Goal: Task Accomplishment & Management: Manage account settings

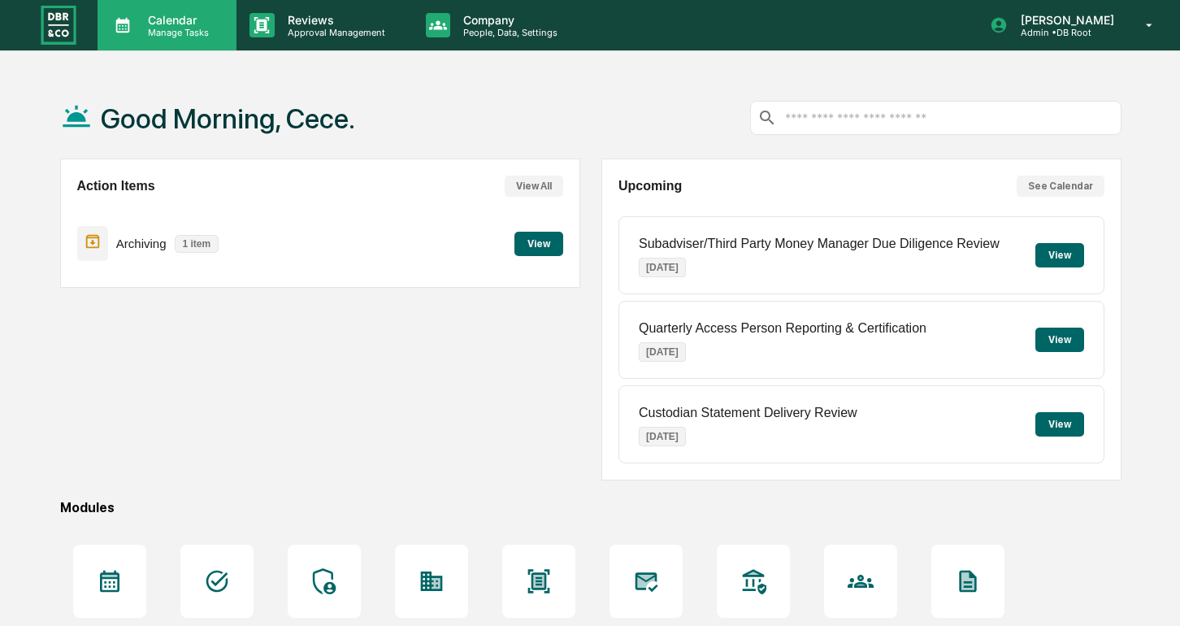
click at [182, 29] on p "Manage Tasks" at bounding box center [176, 32] width 82 height 11
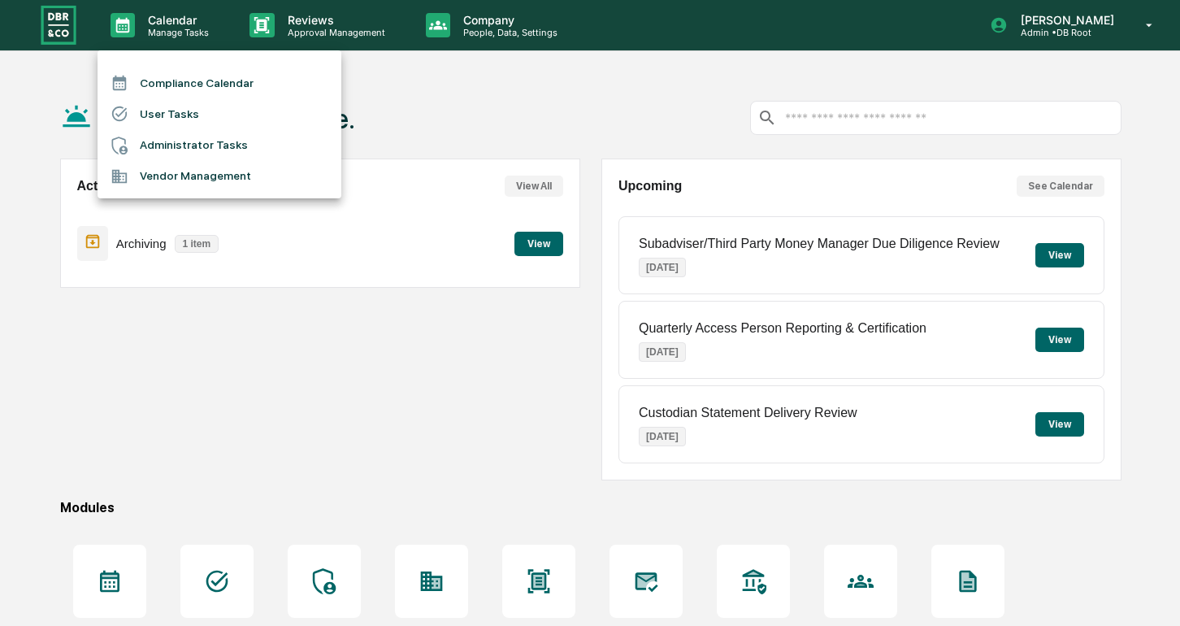
click at [361, 11] on div at bounding box center [590, 313] width 1180 height 626
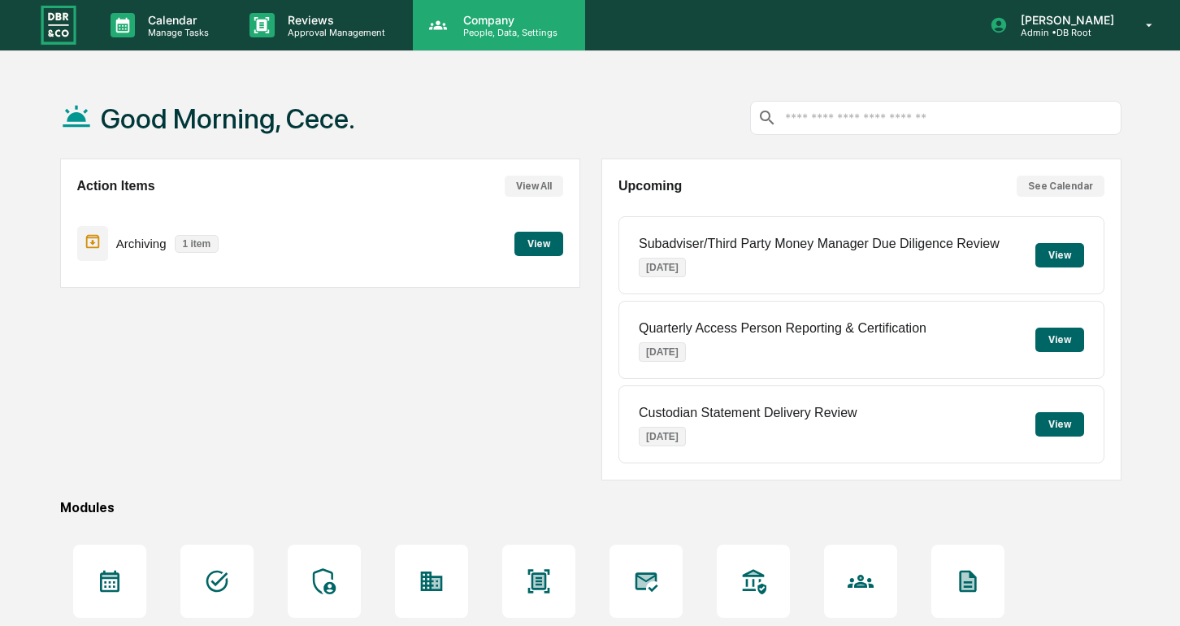
click at [500, 27] on p "People, Data, Settings" at bounding box center [507, 32] width 115 height 11
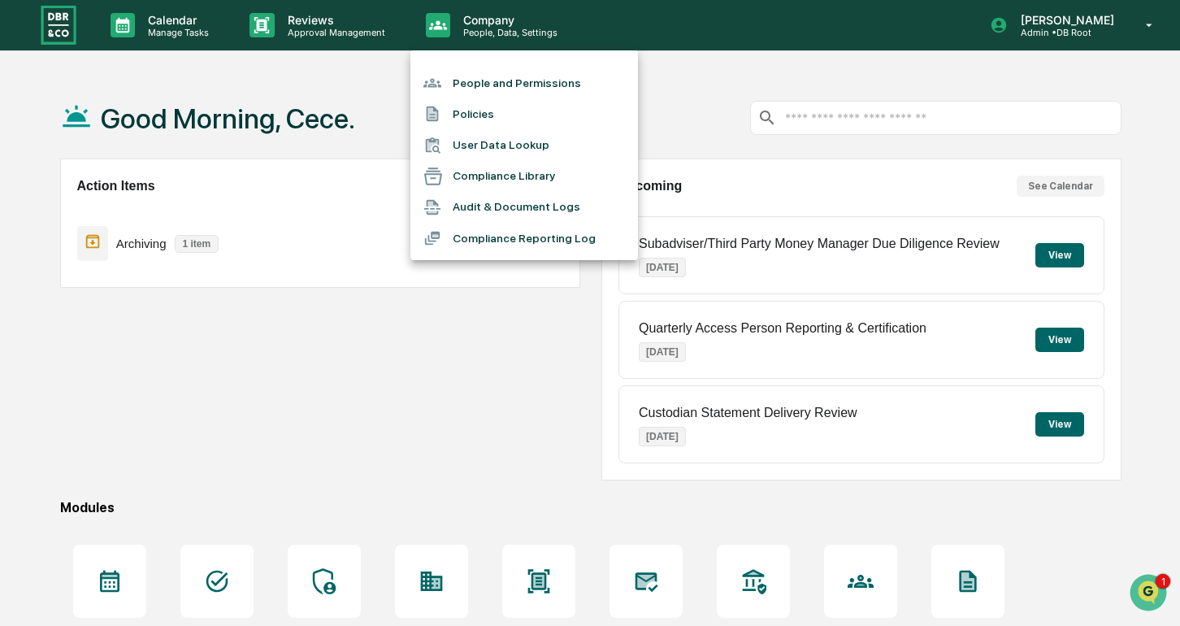
click at [495, 174] on li "Compliance Library" at bounding box center [524, 176] width 228 height 31
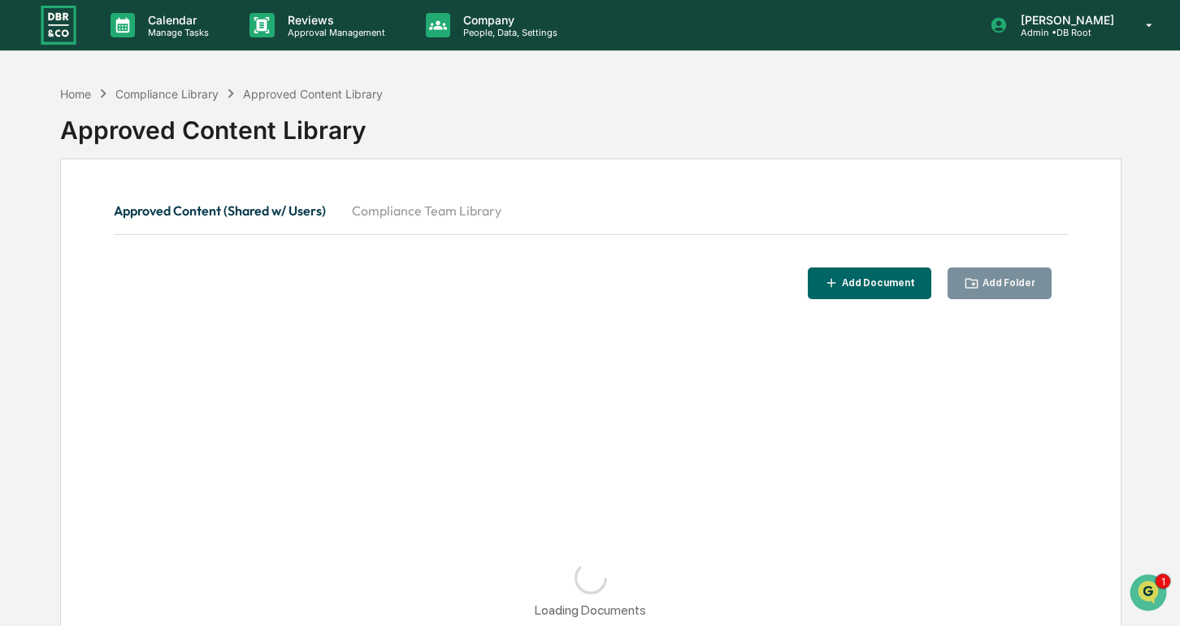
click at [462, 202] on button "Compliance Team Library" at bounding box center [427, 210] width 176 height 39
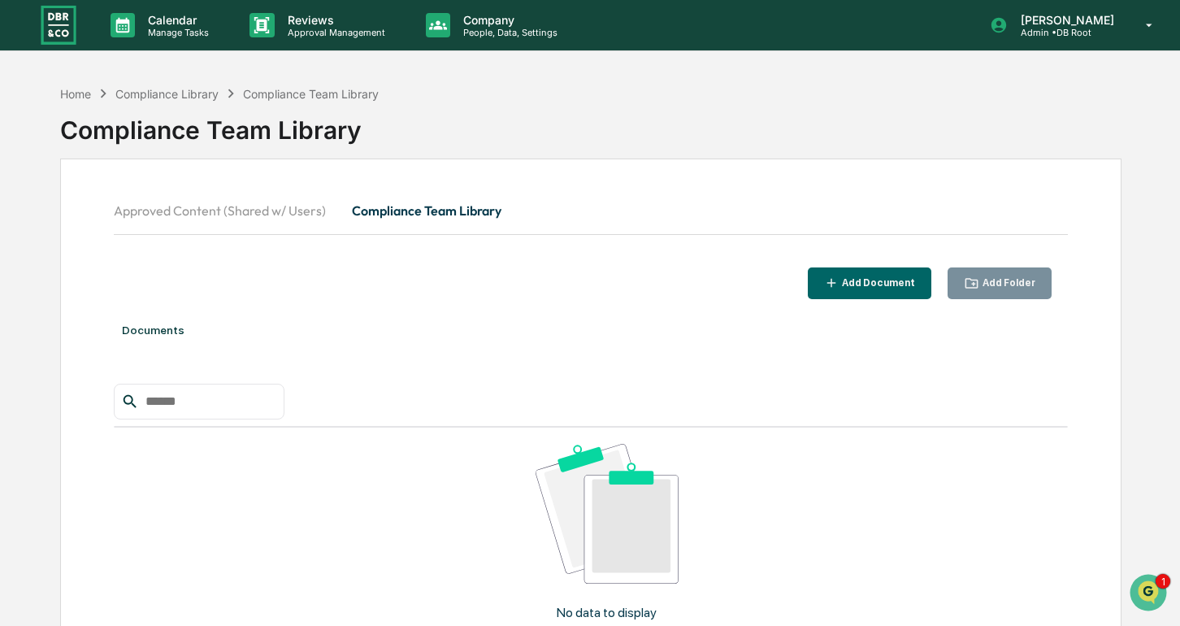
click at [242, 207] on button "Approved Content (Shared w/ Users)" at bounding box center [226, 210] width 225 height 39
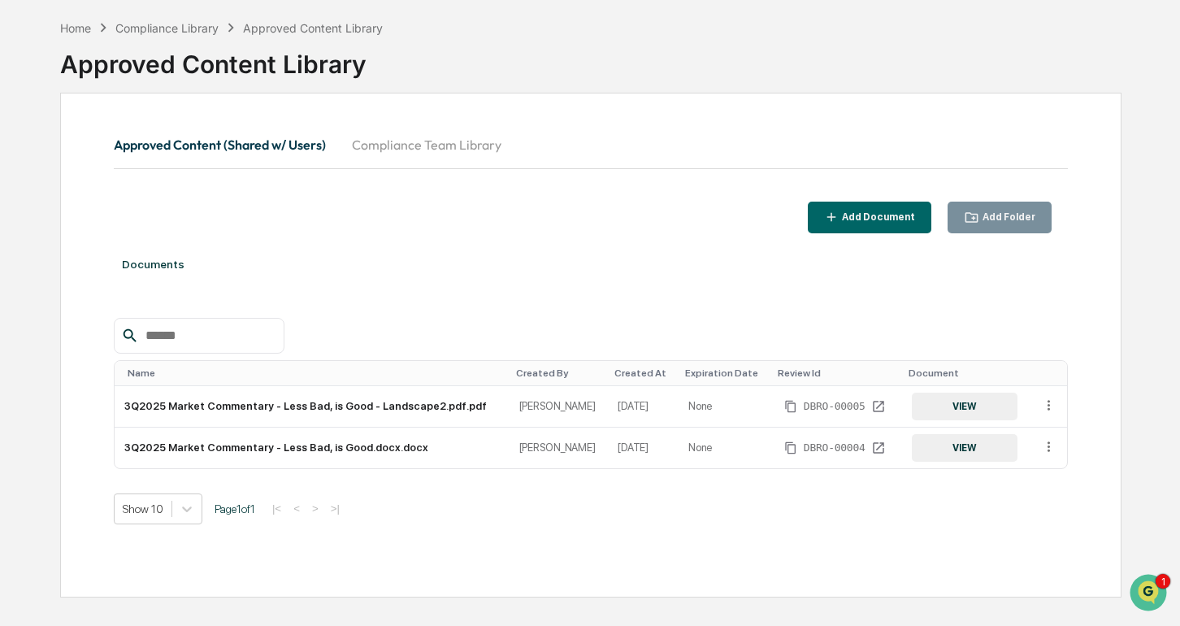
scroll to position [72, 0]
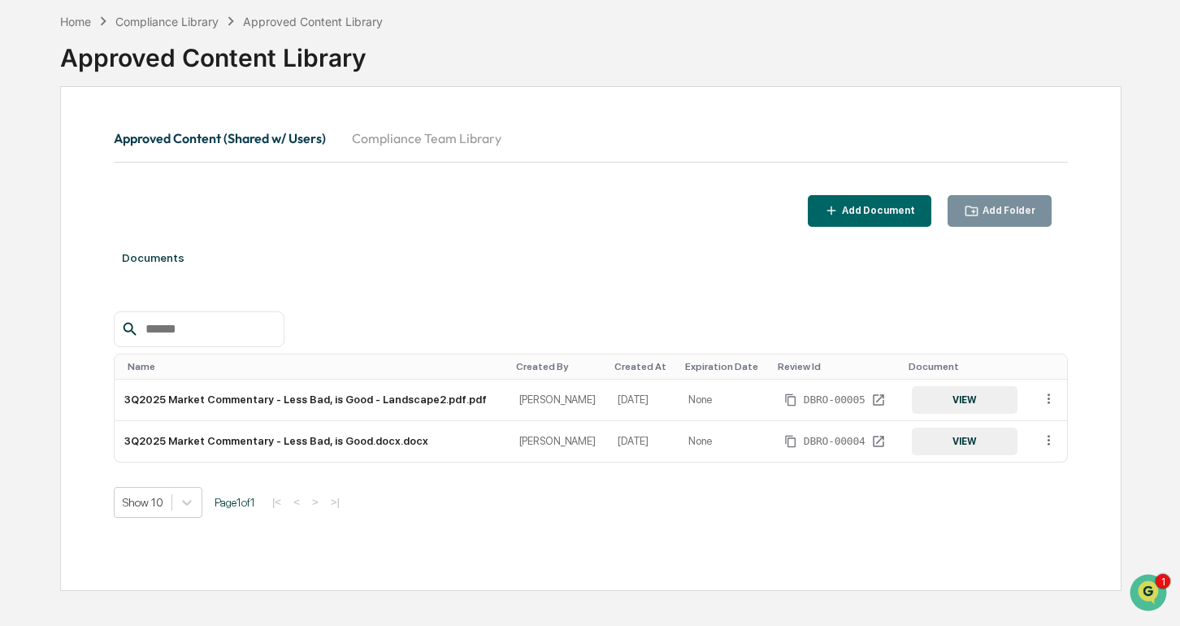
click at [414, 138] on button "Compliance Team Library" at bounding box center [427, 138] width 176 height 39
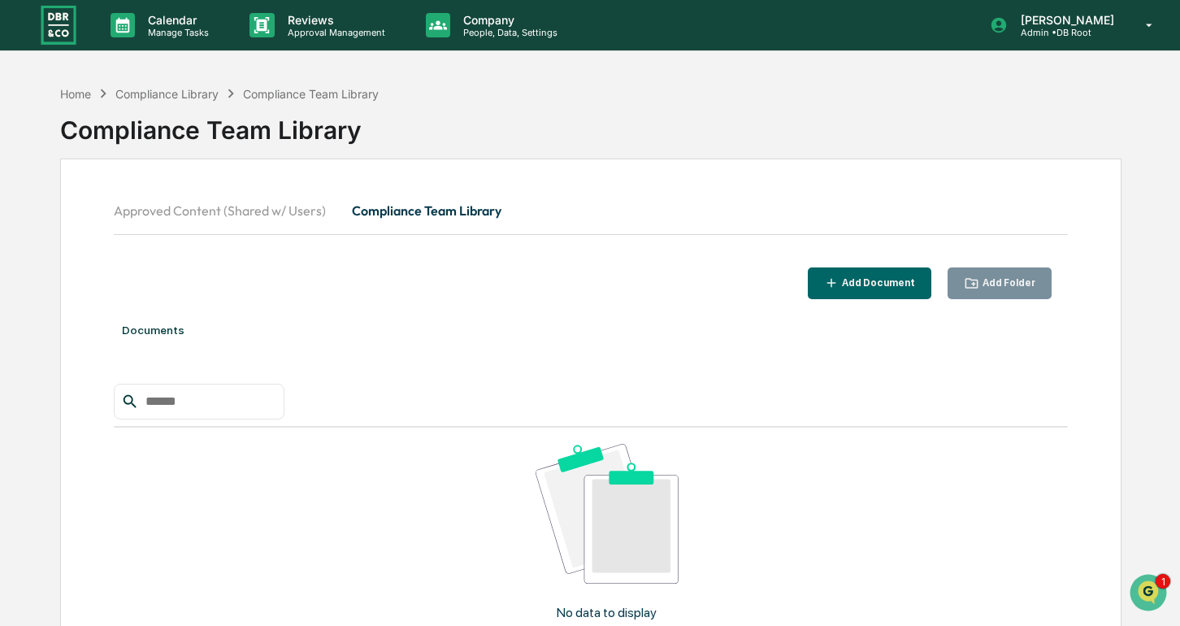
click at [248, 207] on button "Approved Content (Shared w/ Users)" at bounding box center [226, 210] width 225 height 39
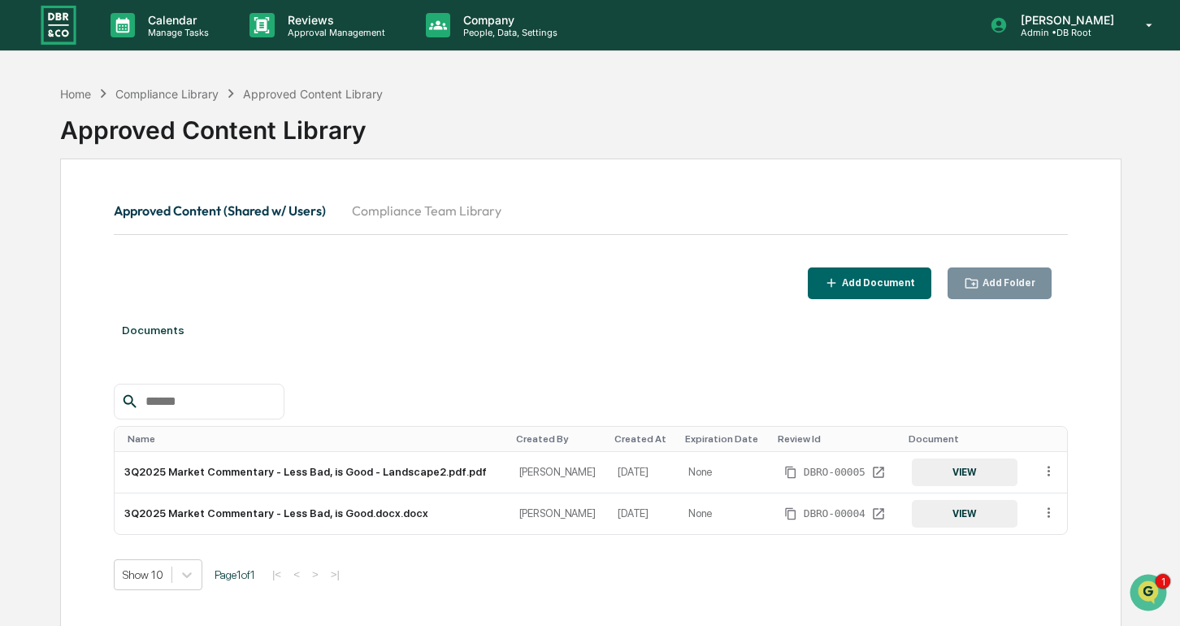
click at [411, 202] on button "Compliance Team Library" at bounding box center [427, 210] width 176 height 39
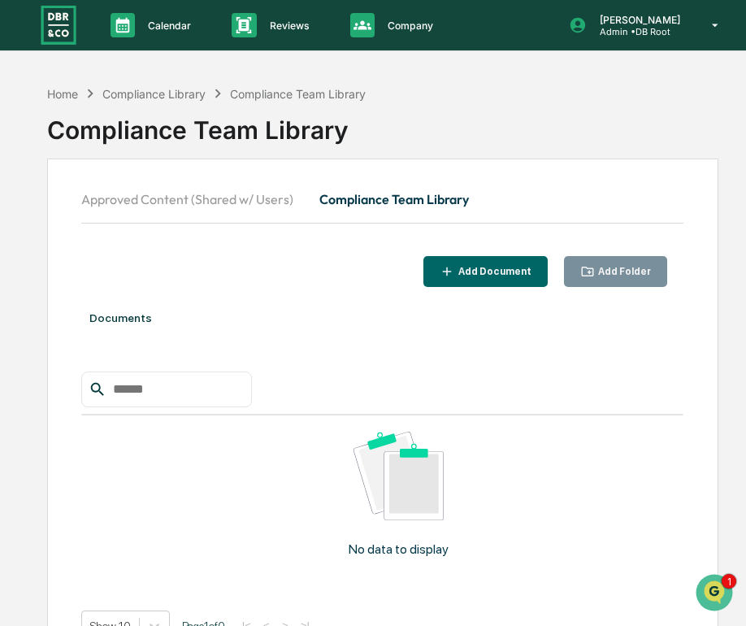
click at [583, 266] on icon "button" at bounding box center [587, 271] width 15 height 15
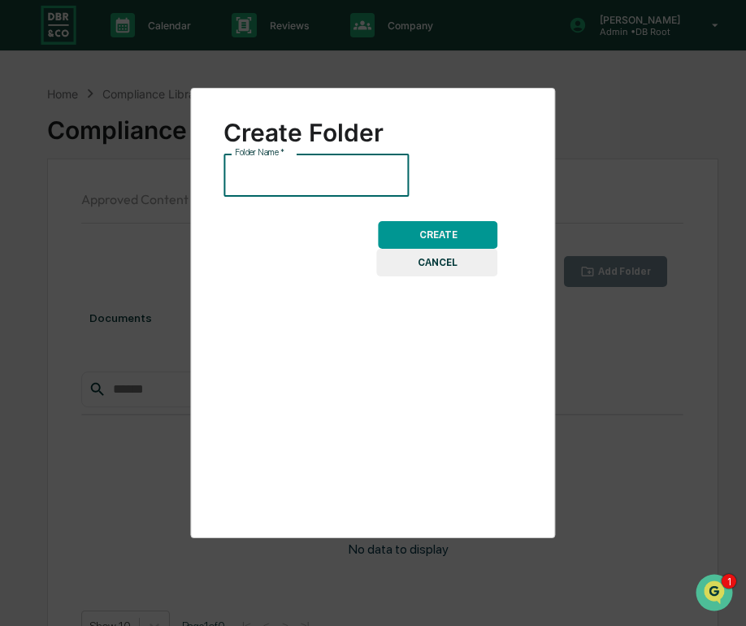
click at [347, 166] on input "Folder Name   *" at bounding box center [315, 175] width 185 height 43
type input "***"
click at [419, 228] on button "CREATE" at bounding box center [438, 235] width 119 height 28
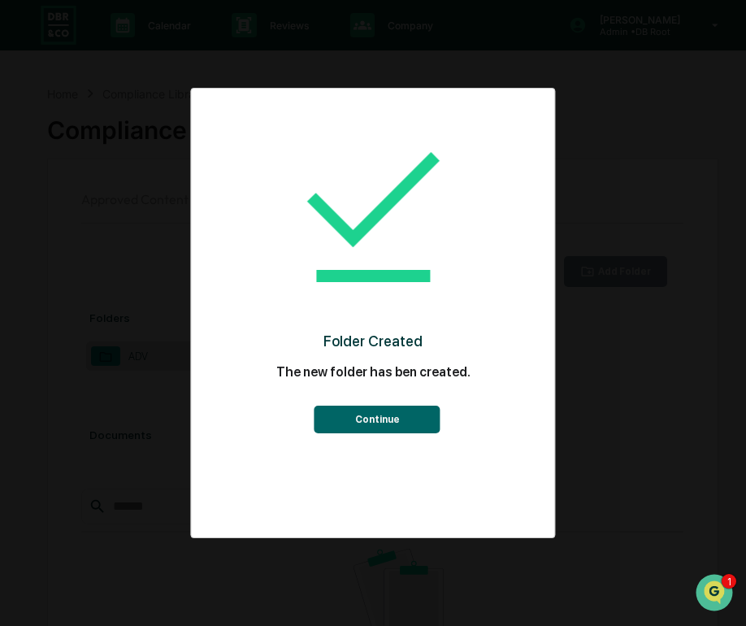
click at [388, 427] on button "Continue" at bounding box center [377, 419] width 126 height 28
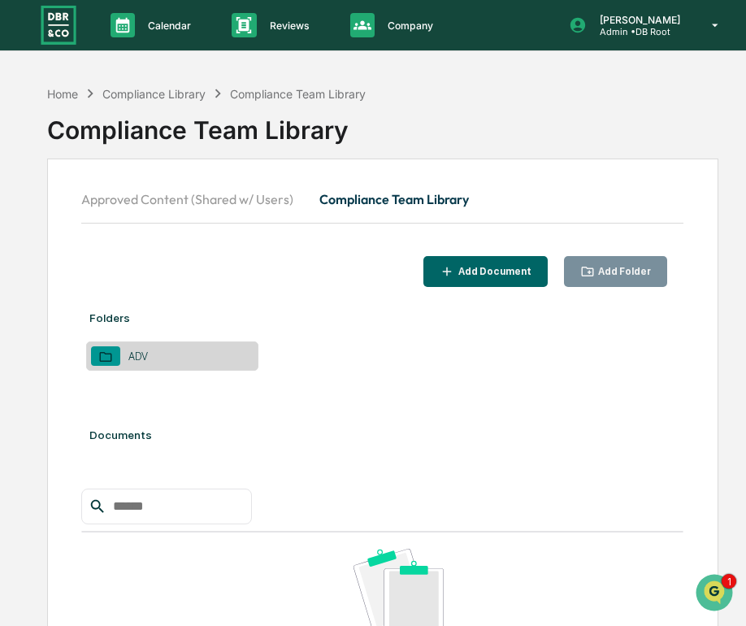
click at [599, 271] on div "Add Folder" at bounding box center [623, 271] width 56 height 11
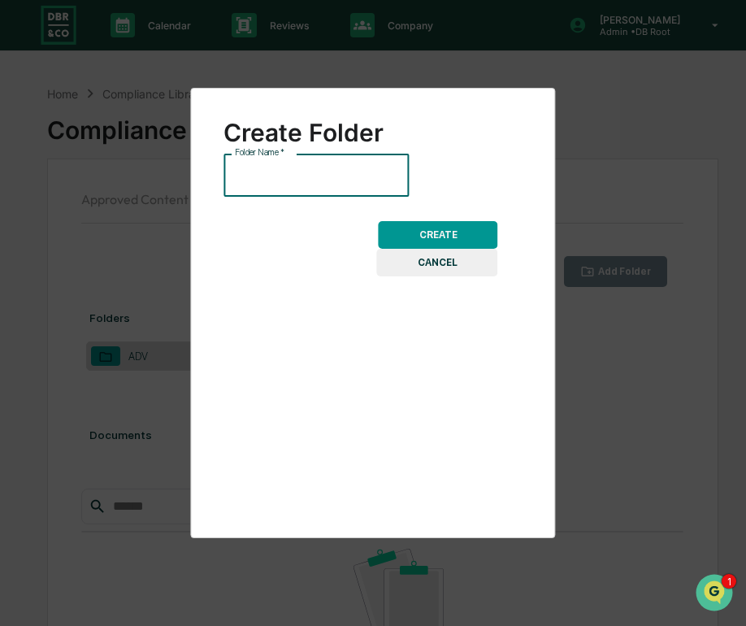
click at [284, 175] on input "Folder Name   *" at bounding box center [315, 175] width 185 height 43
type input "**********"
click at [449, 238] on button "CREATE" at bounding box center [438, 235] width 119 height 28
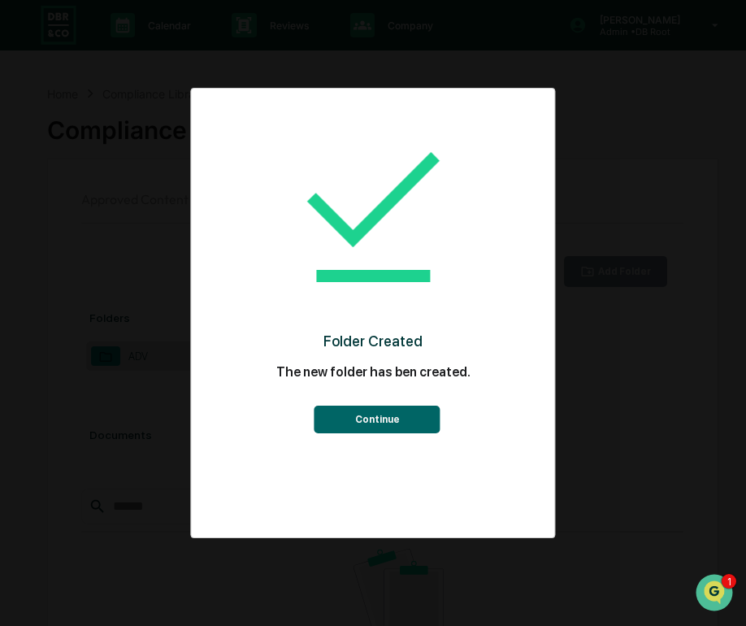
click at [392, 413] on button "Continue" at bounding box center [377, 419] width 126 height 28
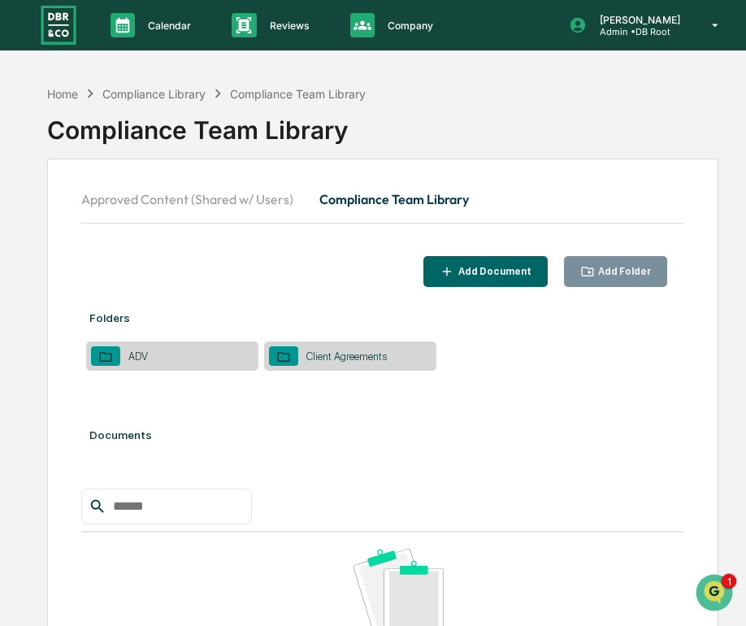
click at [593, 267] on icon "button" at bounding box center [587, 271] width 15 height 15
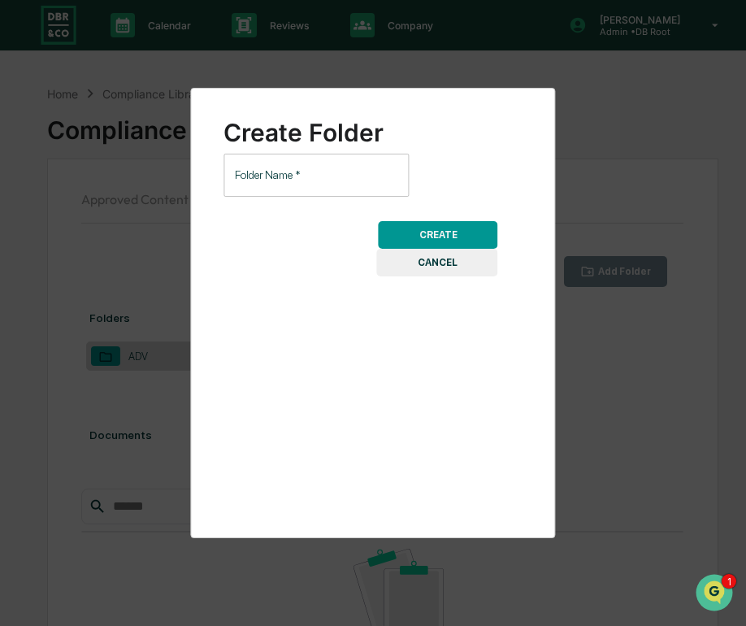
click at [300, 193] on input "Folder Name   *" at bounding box center [315, 175] width 185 height 43
type input "*"
paste input "**********"
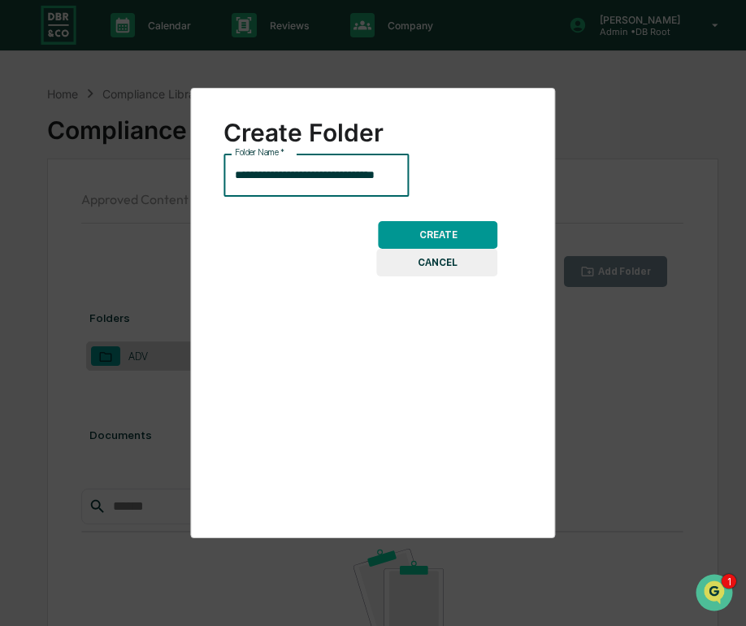
scroll to position [0, 27]
type input "**********"
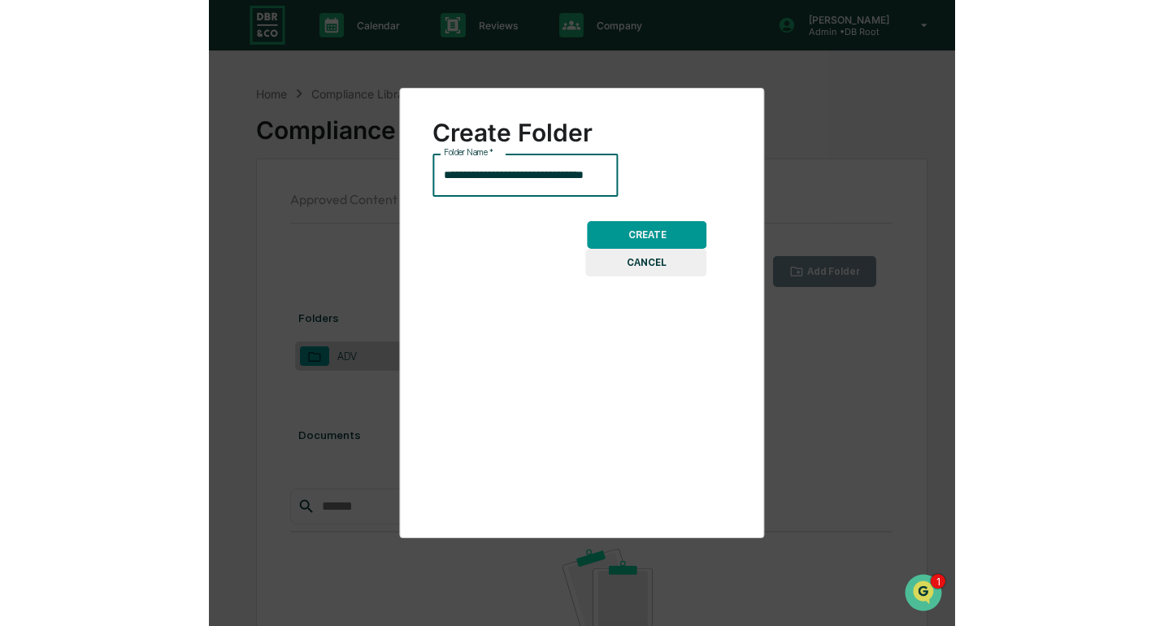
scroll to position [0, 0]
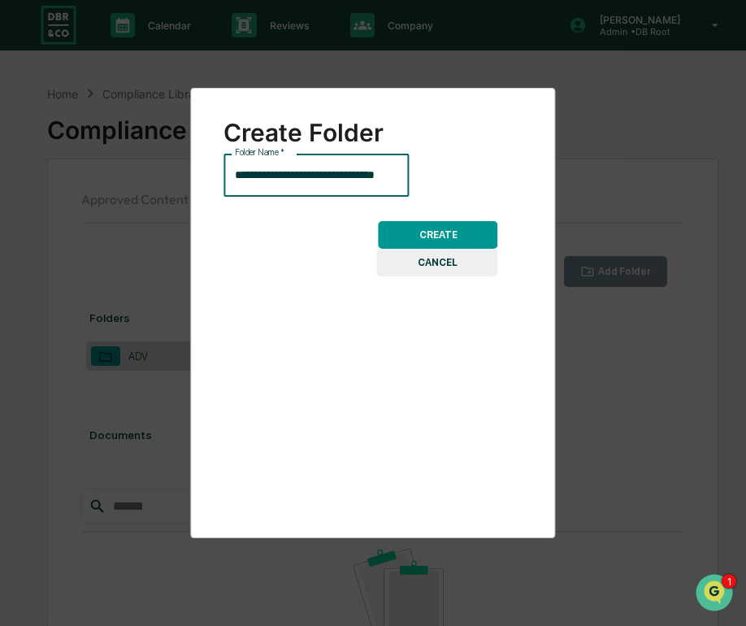
click at [412, 228] on button "CREATE" at bounding box center [438, 235] width 119 height 28
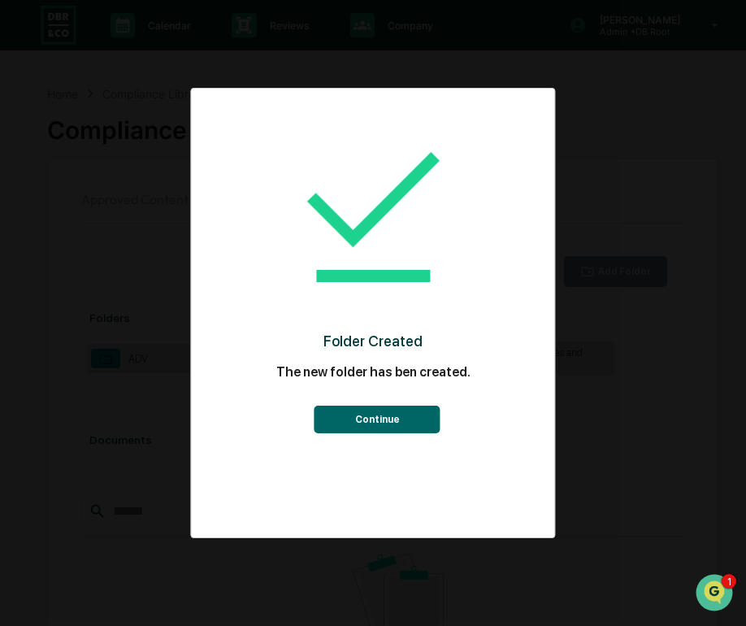
click at [379, 419] on button "Continue" at bounding box center [377, 419] width 126 height 28
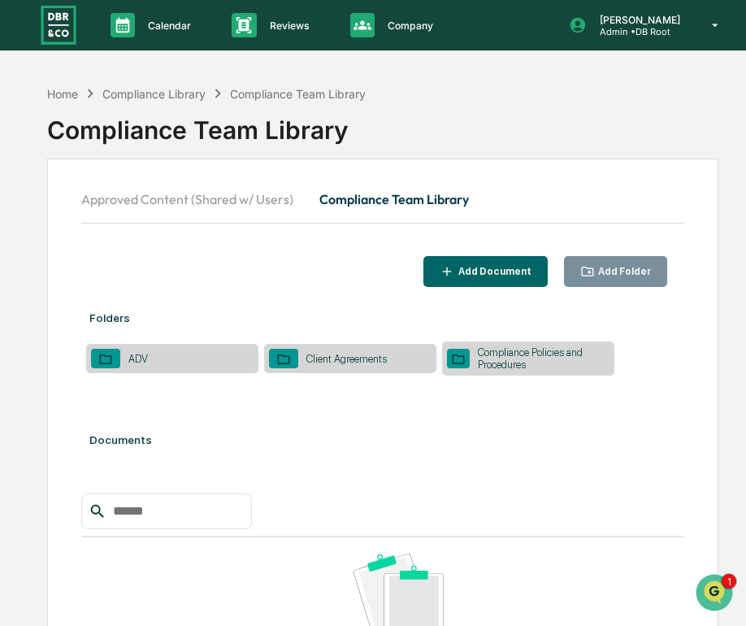
click at [514, 275] on div "Add Document" at bounding box center [493, 271] width 76 height 11
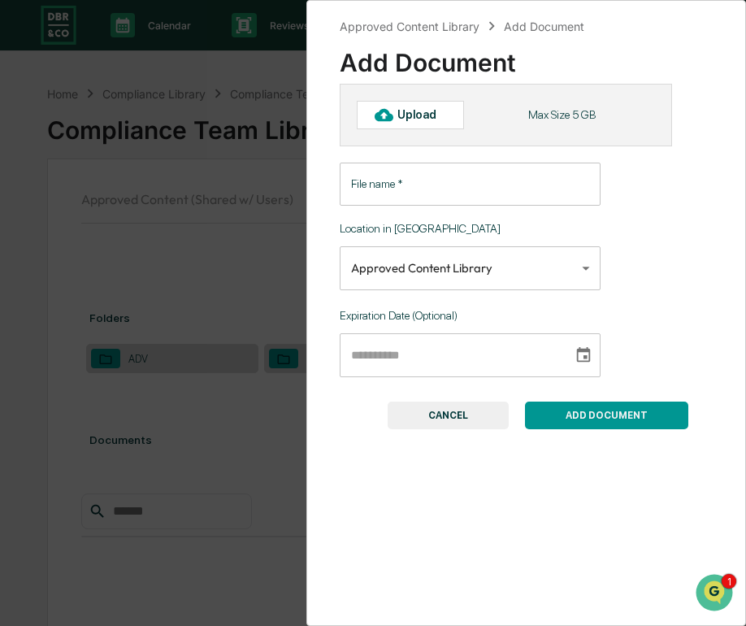
click at [468, 411] on button "CANCEL" at bounding box center [448, 415] width 121 height 28
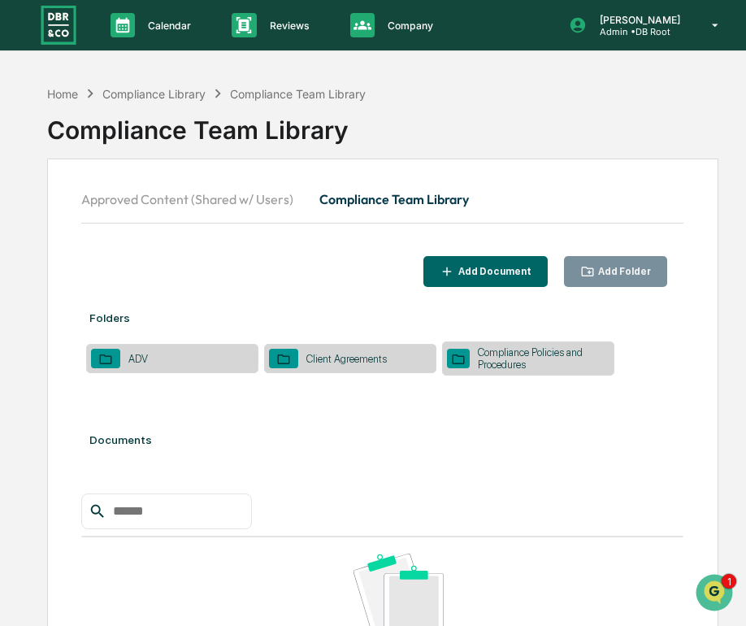
click at [608, 287] on div "Approved Content (Shared w/ Users) Compliance Team Library Add Document Add Fol…" at bounding box center [382, 491] width 671 height 666
click at [608, 284] on button "Add Folder" at bounding box center [616, 272] width 104 height 32
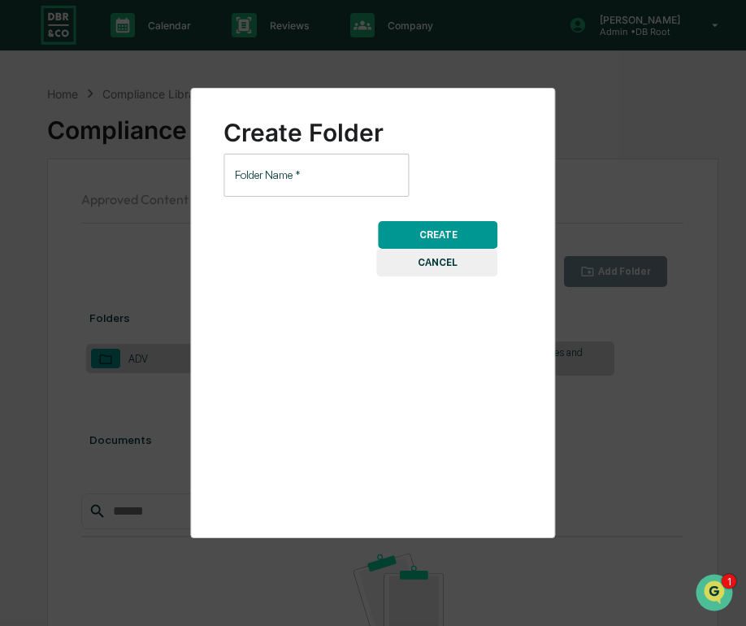
click at [340, 184] on input "Folder Name   *" at bounding box center [315, 175] width 185 height 43
type input "*"
type input "*******"
click at [403, 223] on button "CREATE" at bounding box center [438, 235] width 119 height 28
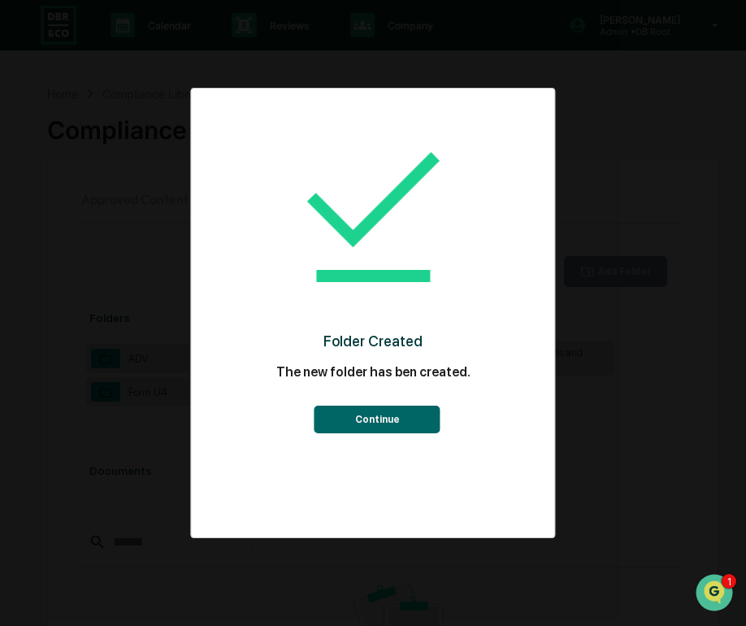
click at [362, 427] on button "Continue" at bounding box center [377, 419] width 126 height 28
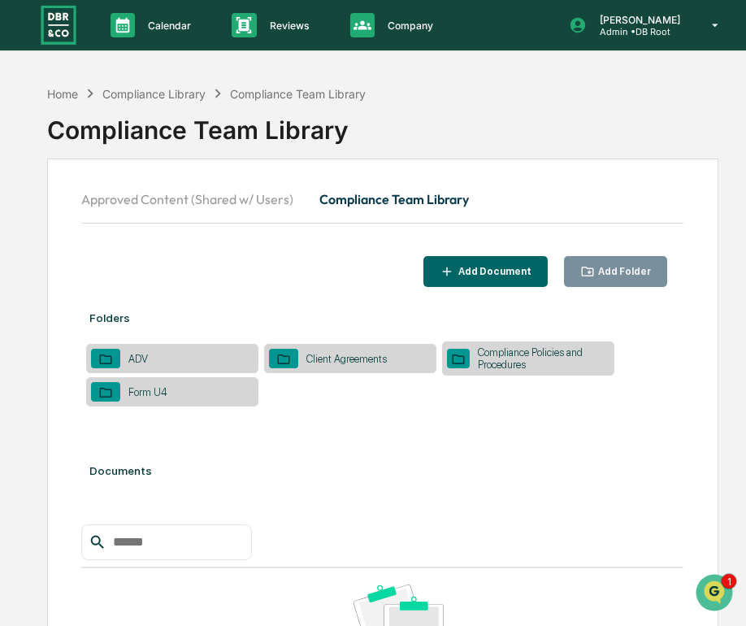
click at [628, 271] on div "Add Folder" at bounding box center [623, 271] width 56 height 11
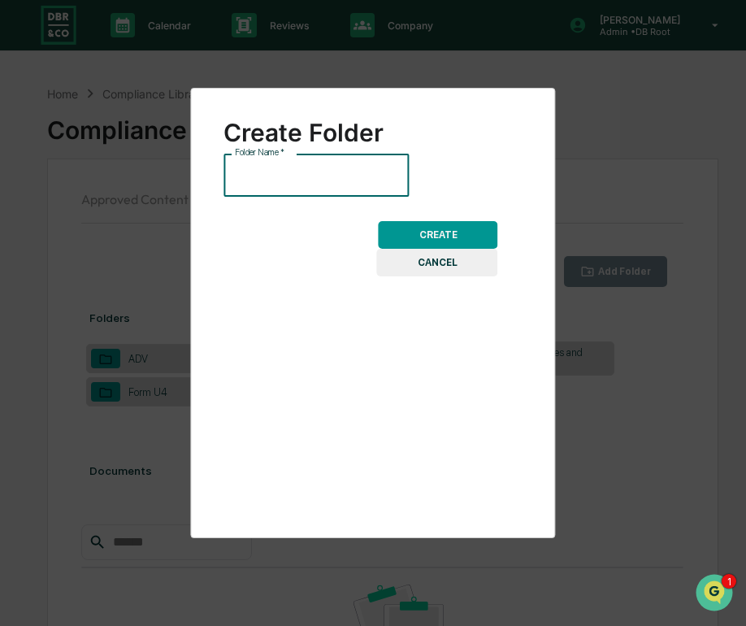
click at [328, 193] on input "Folder Name   *" at bounding box center [315, 175] width 185 height 43
type input "**********"
click at [384, 231] on button "CREATE" at bounding box center [438, 235] width 119 height 28
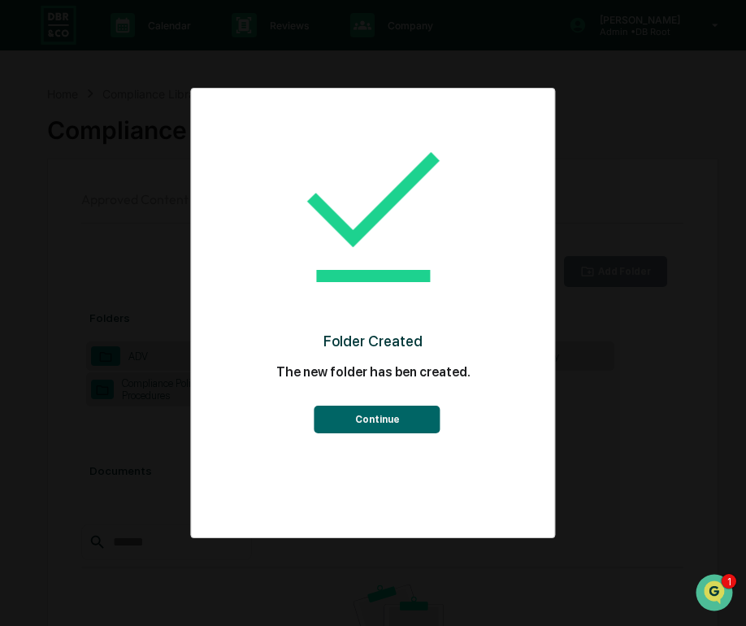
click at [381, 436] on div "Folder Created The new folder has ben created. Continue" at bounding box center [372, 276] width 298 height 343
click at [381, 428] on button "Continue" at bounding box center [377, 419] width 126 height 28
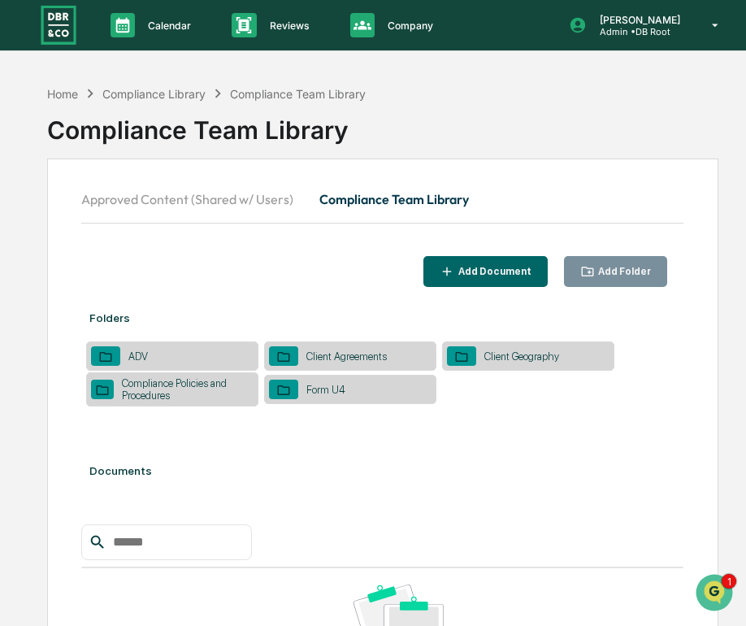
click at [492, 356] on div "Client Geography" at bounding box center [521, 356] width 91 height 12
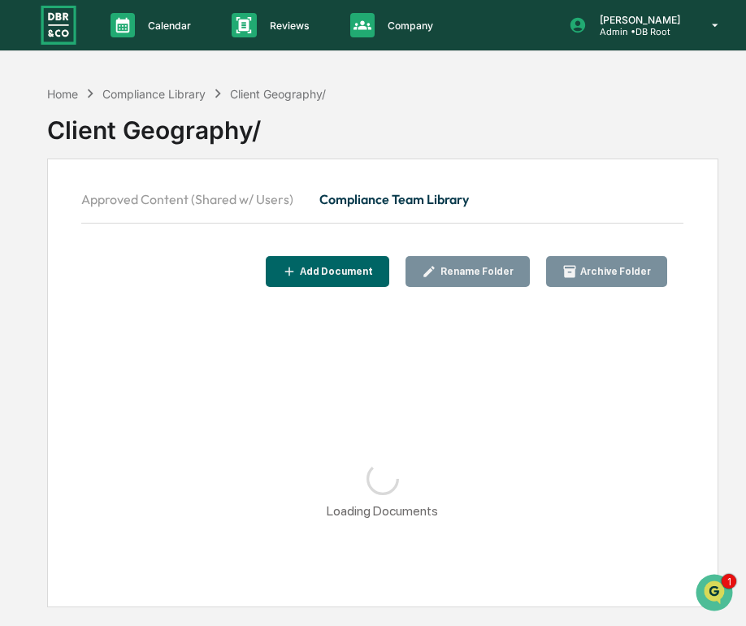
click at [338, 280] on button "Add Document" at bounding box center [328, 272] width 124 height 32
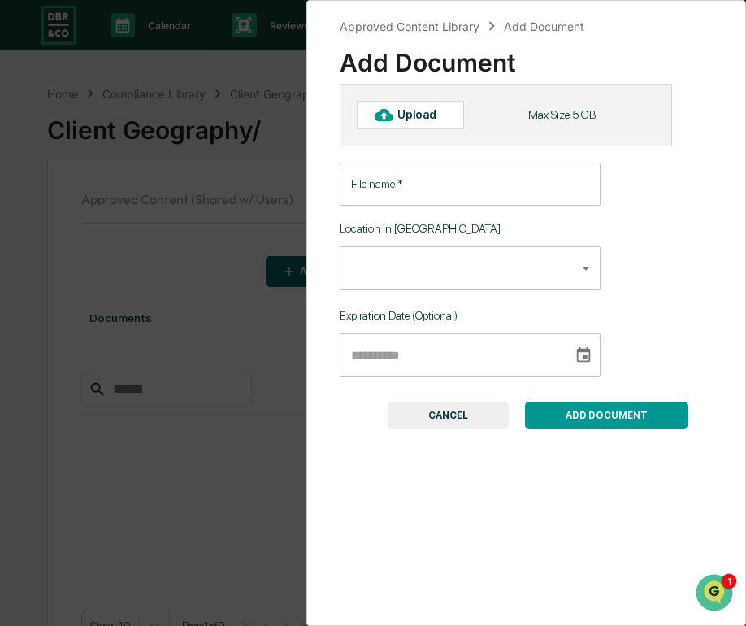
click at [428, 115] on div "Upload" at bounding box center [423, 114] width 53 height 13
type input "**********"
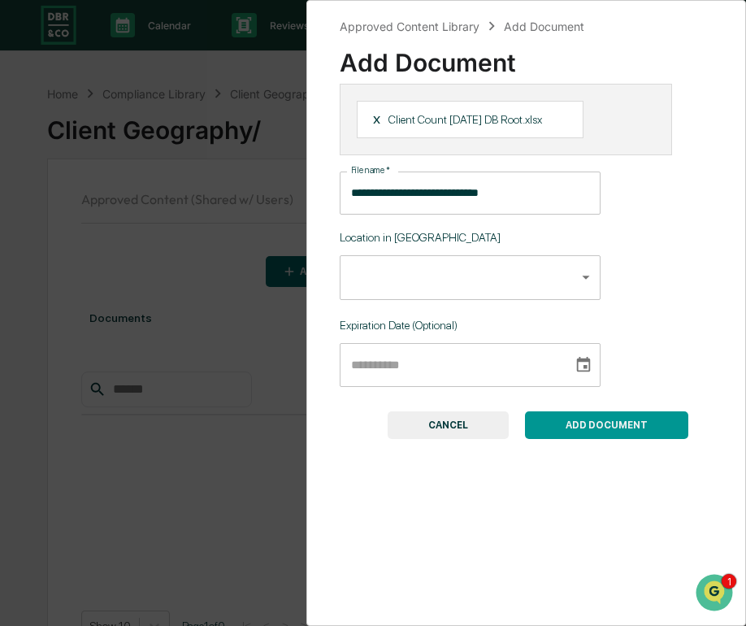
click at [401, 277] on body "**********" at bounding box center [373, 351] width 746 height 703
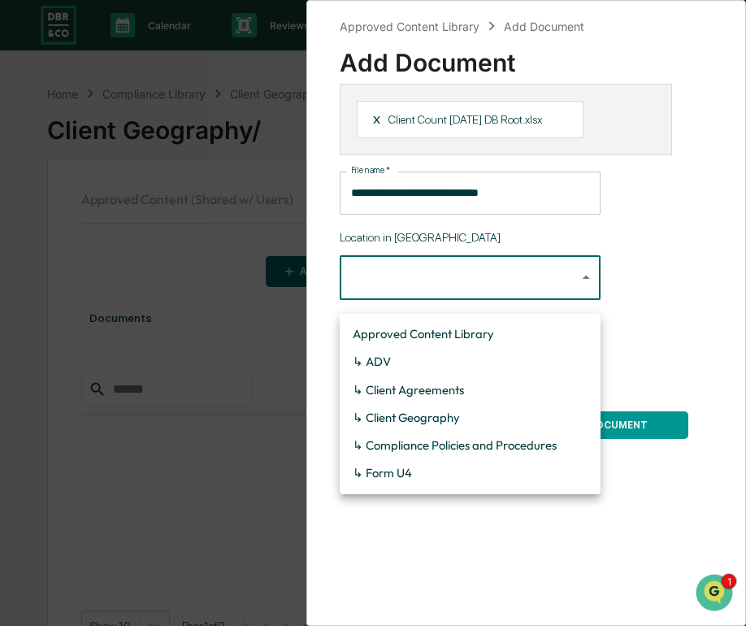
click at [401, 277] on div at bounding box center [373, 313] width 746 height 626
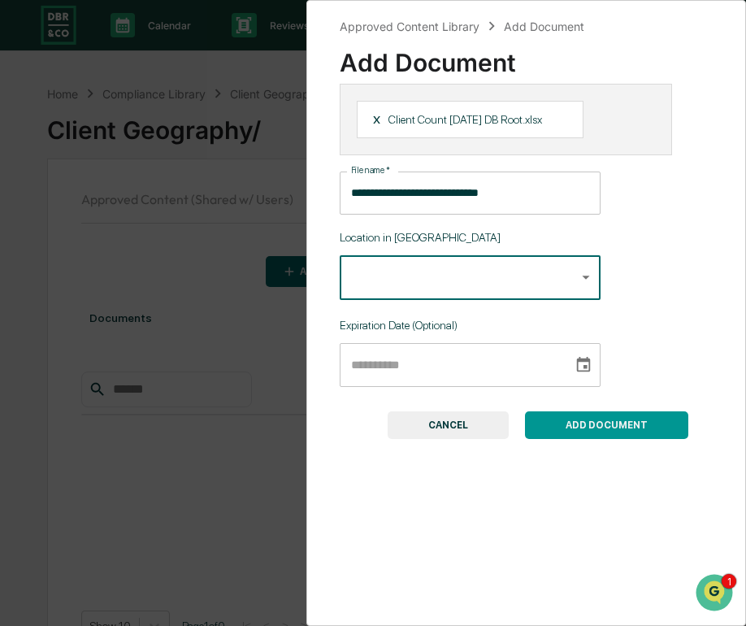
click at [410, 275] on body "**********" at bounding box center [373, 351] width 746 height 703
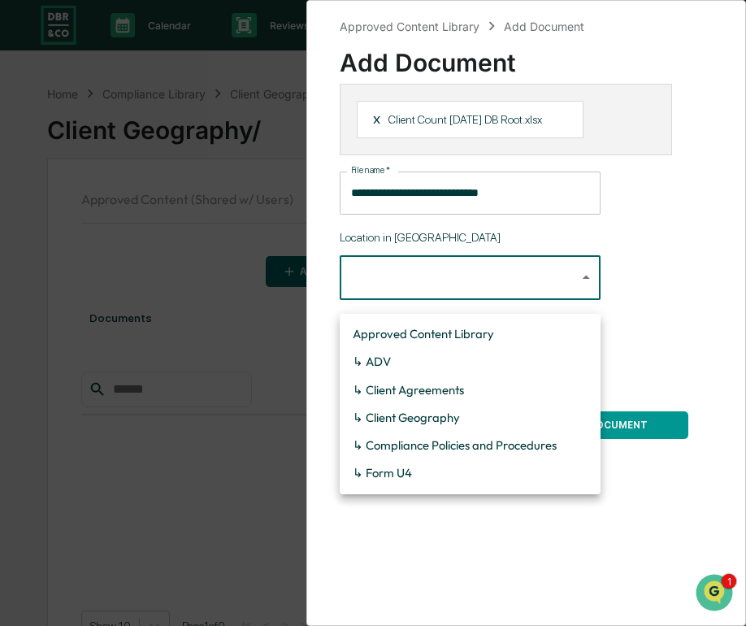
click at [440, 421] on li "↳ Client Geography" at bounding box center [470, 418] width 261 height 28
type input "**********"
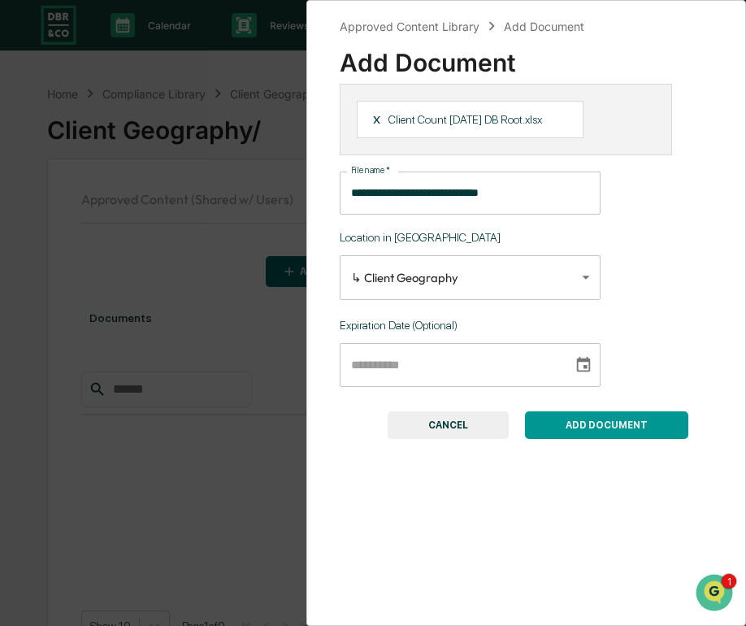
click at [626, 439] on button "ADD DOCUMENT" at bounding box center [606, 425] width 163 height 28
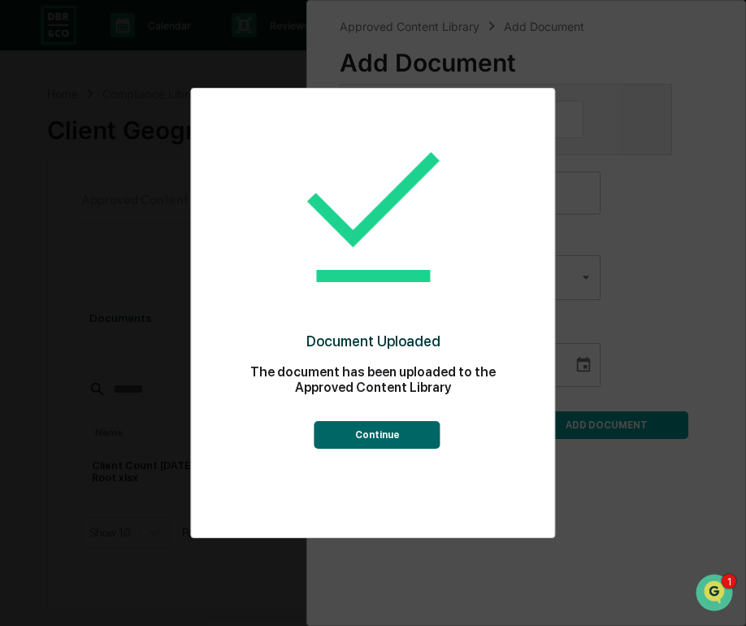
click at [362, 432] on button "Continue" at bounding box center [377, 435] width 126 height 28
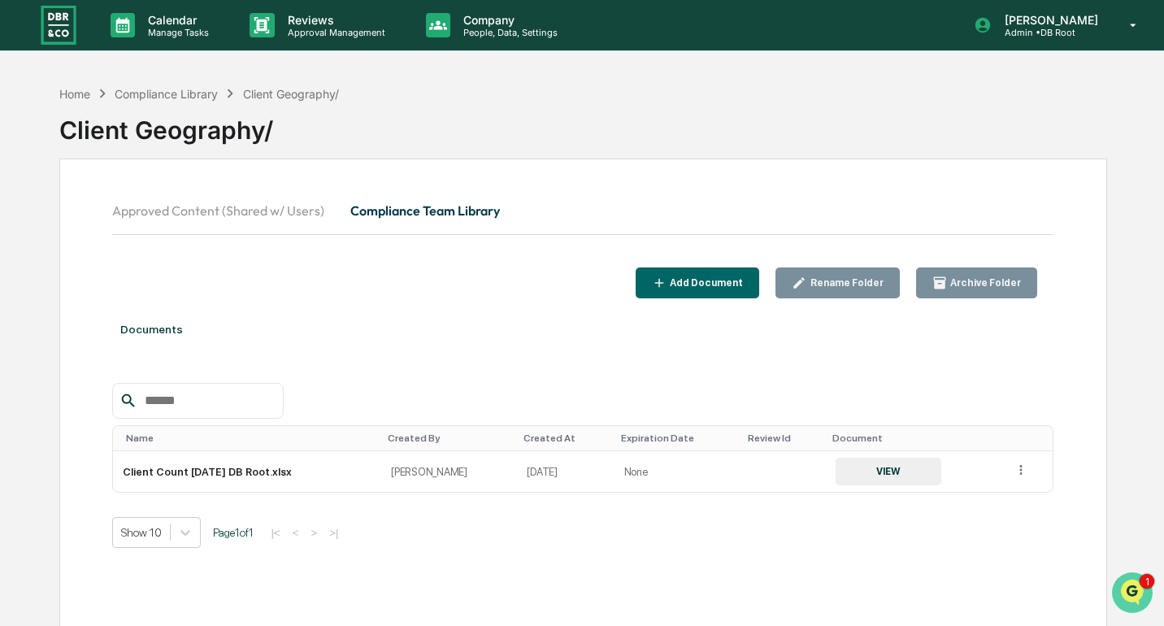
click at [1142, 587] on img "Open customer support" at bounding box center [1132, 592] width 41 height 33
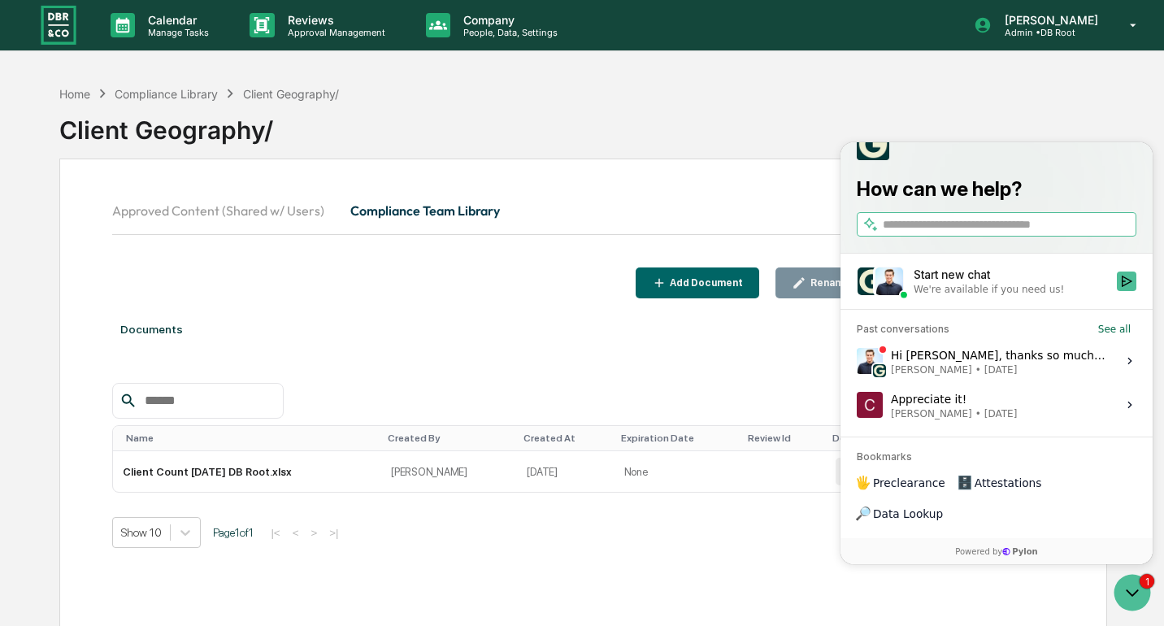
click at [1048, 376] on div "Hi [PERSON_NAME], thanks so much for flagging this. You’re right that the AI ca…" at bounding box center [999, 360] width 216 height 31
click at [856, 362] on button "View issue" at bounding box center [856, 361] width 1 height 1
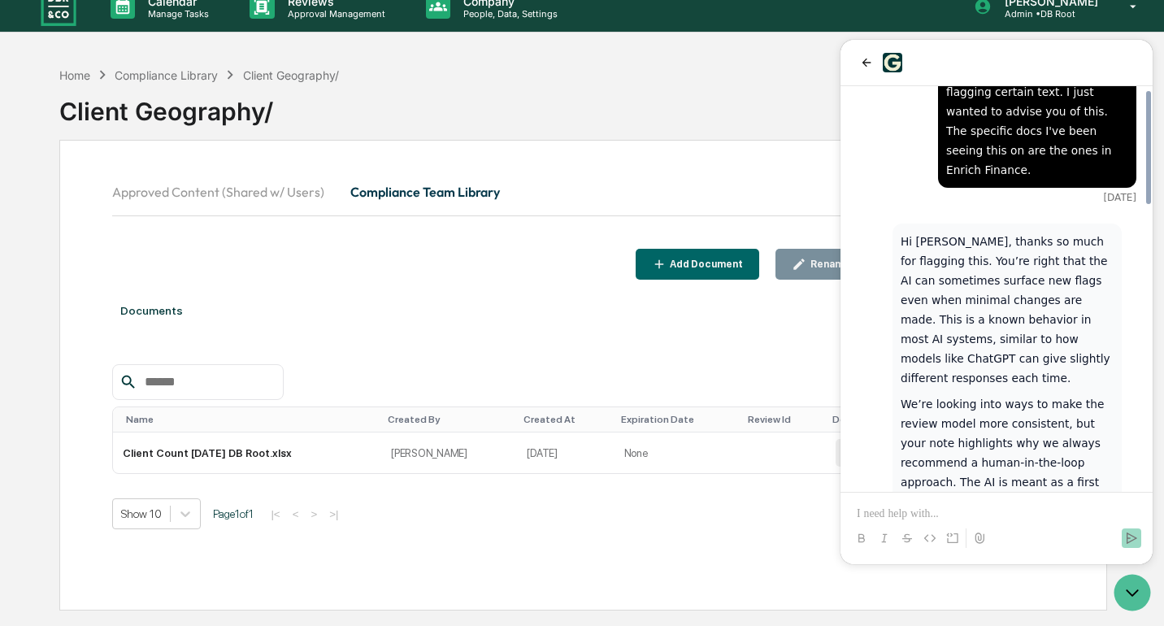
scroll to position [1102, 0]
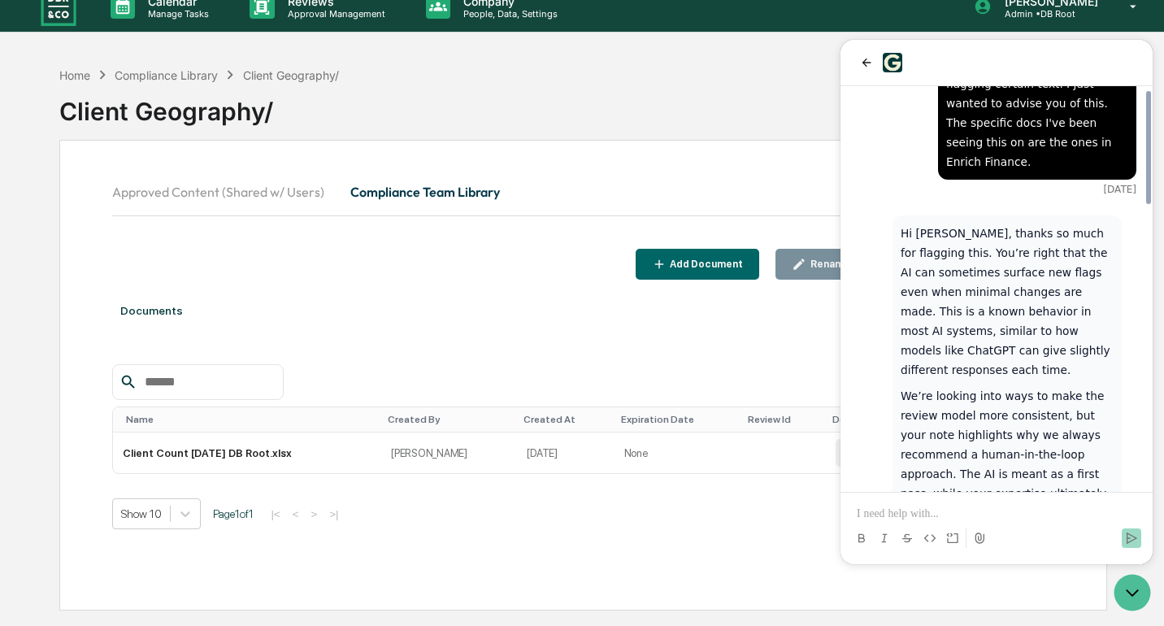
click at [976, 510] on p at bounding box center [996, 513] width 280 height 16
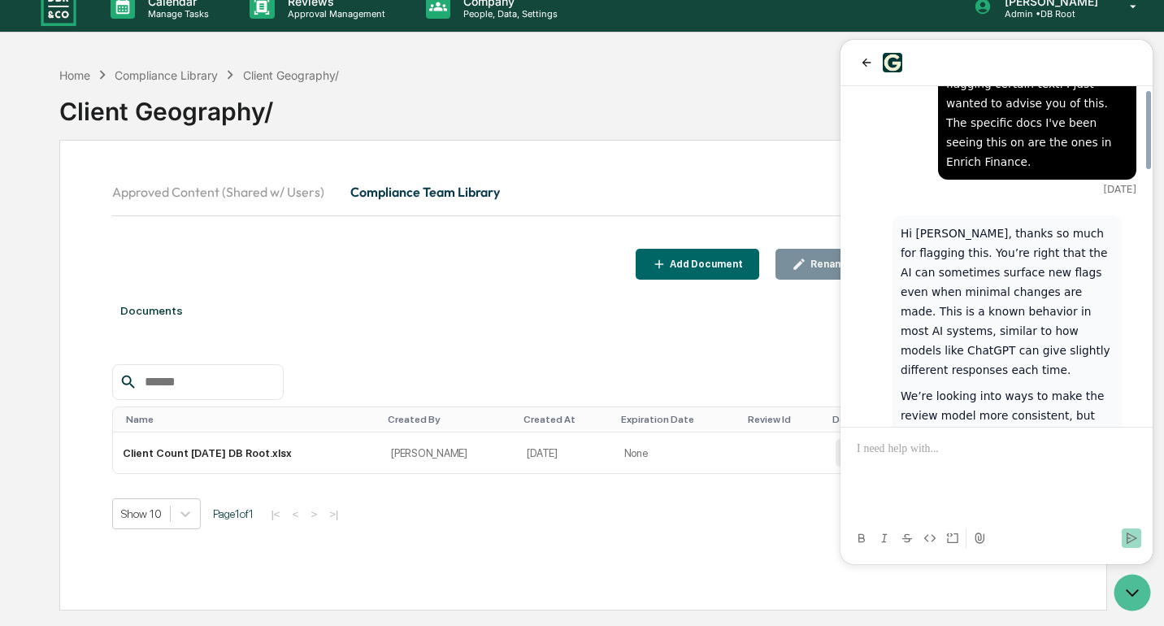
scroll to position [1310, 0]
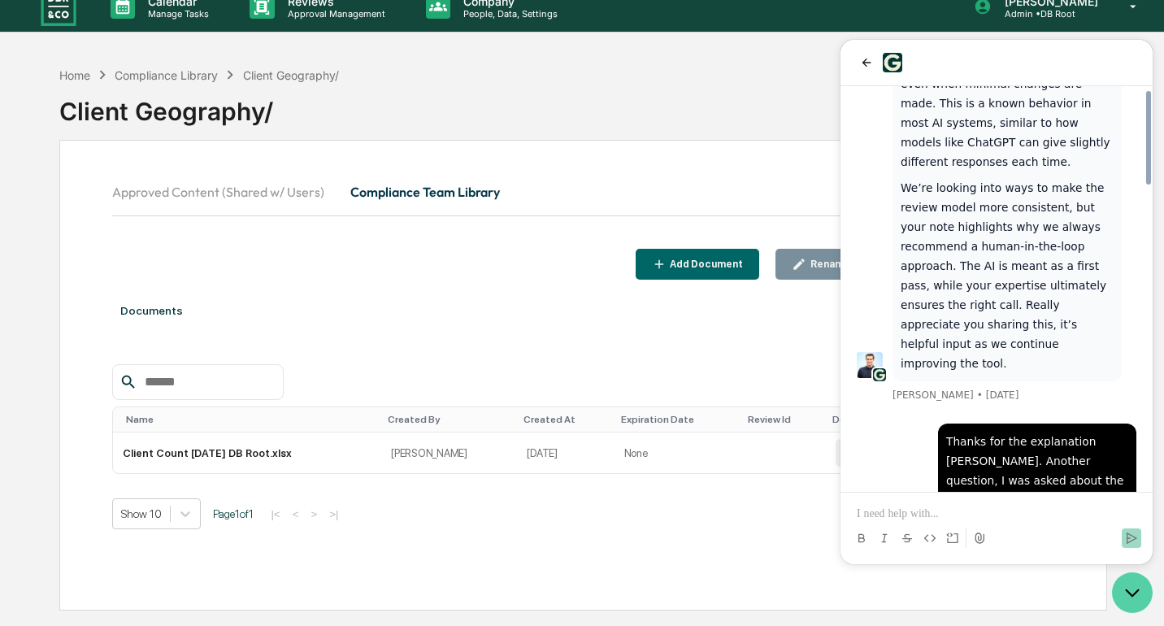
click at [1125, 592] on icon "Open customer support" at bounding box center [1132, 592] width 41 height 41
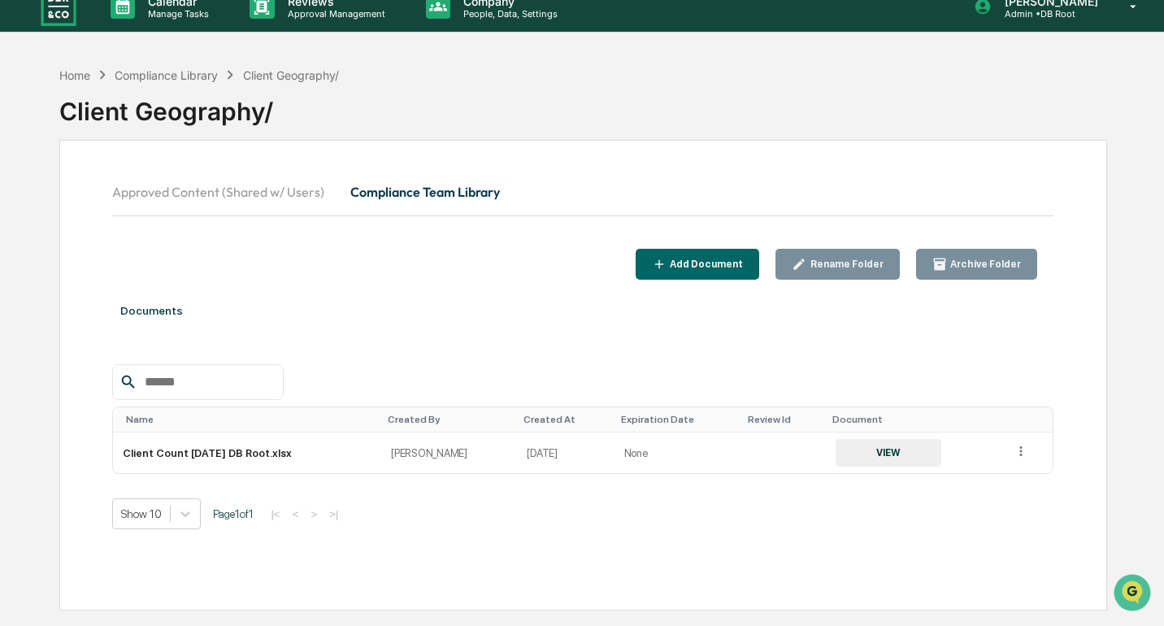
scroll to position [0, 0]
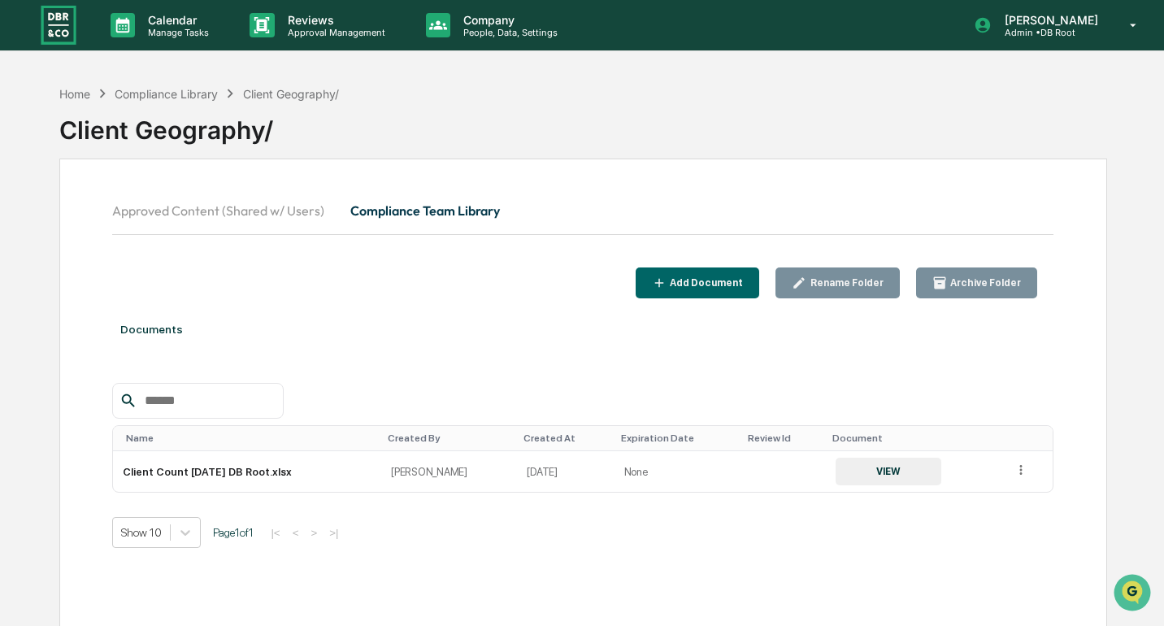
click at [832, 284] on div "Rename Folder" at bounding box center [845, 282] width 76 height 11
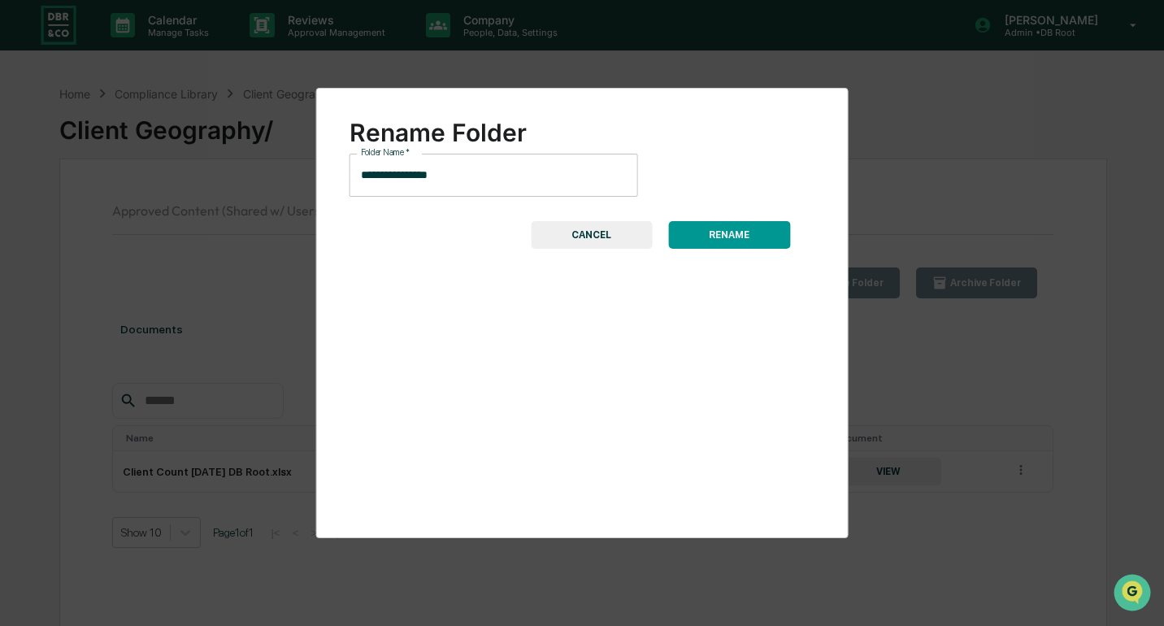
click at [531, 178] on input "**********" at bounding box center [493, 175] width 288 height 43
click at [581, 222] on button "CANCEL" at bounding box center [591, 235] width 121 height 28
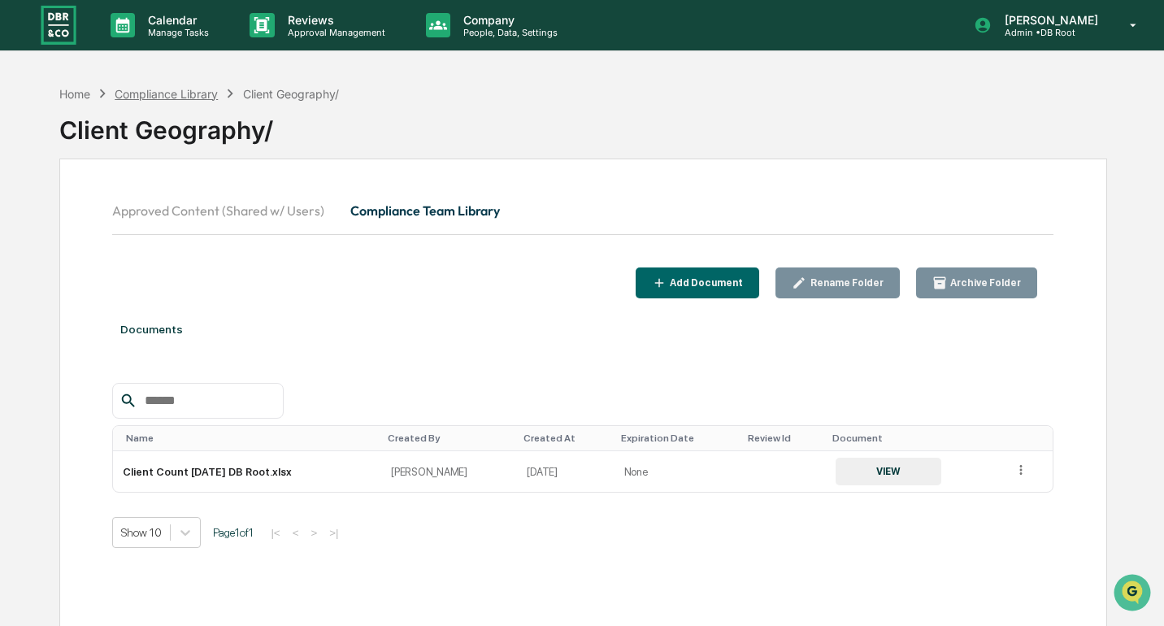
click at [180, 94] on div "Compliance Library" at bounding box center [166, 94] width 103 height 14
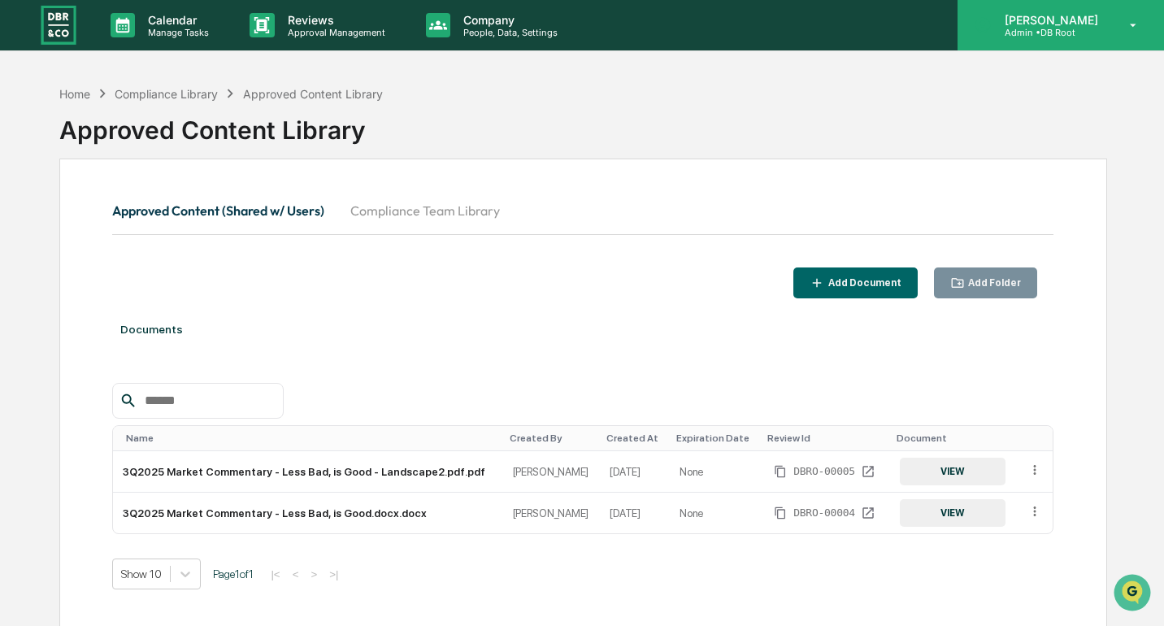
click at [1069, 36] on p "Admin • DB Root" at bounding box center [1048, 32] width 115 height 11
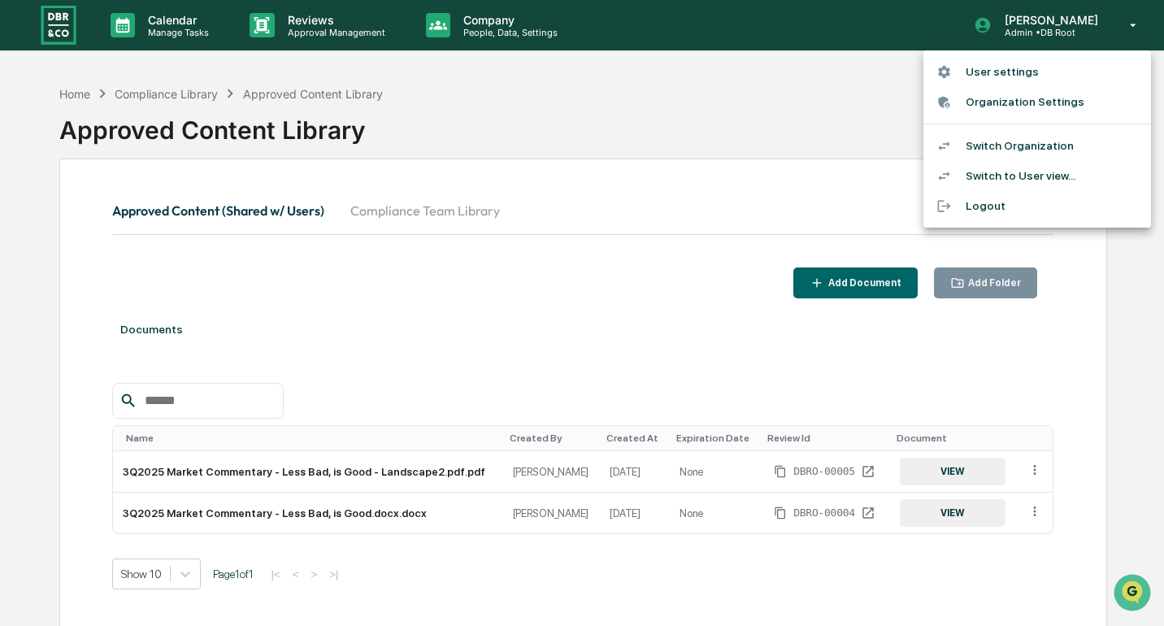
click at [993, 144] on li "Switch Organization" at bounding box center [1037, 146] width 228 height 30
